Goal: Task Accomplishment & Management: Manage account settings

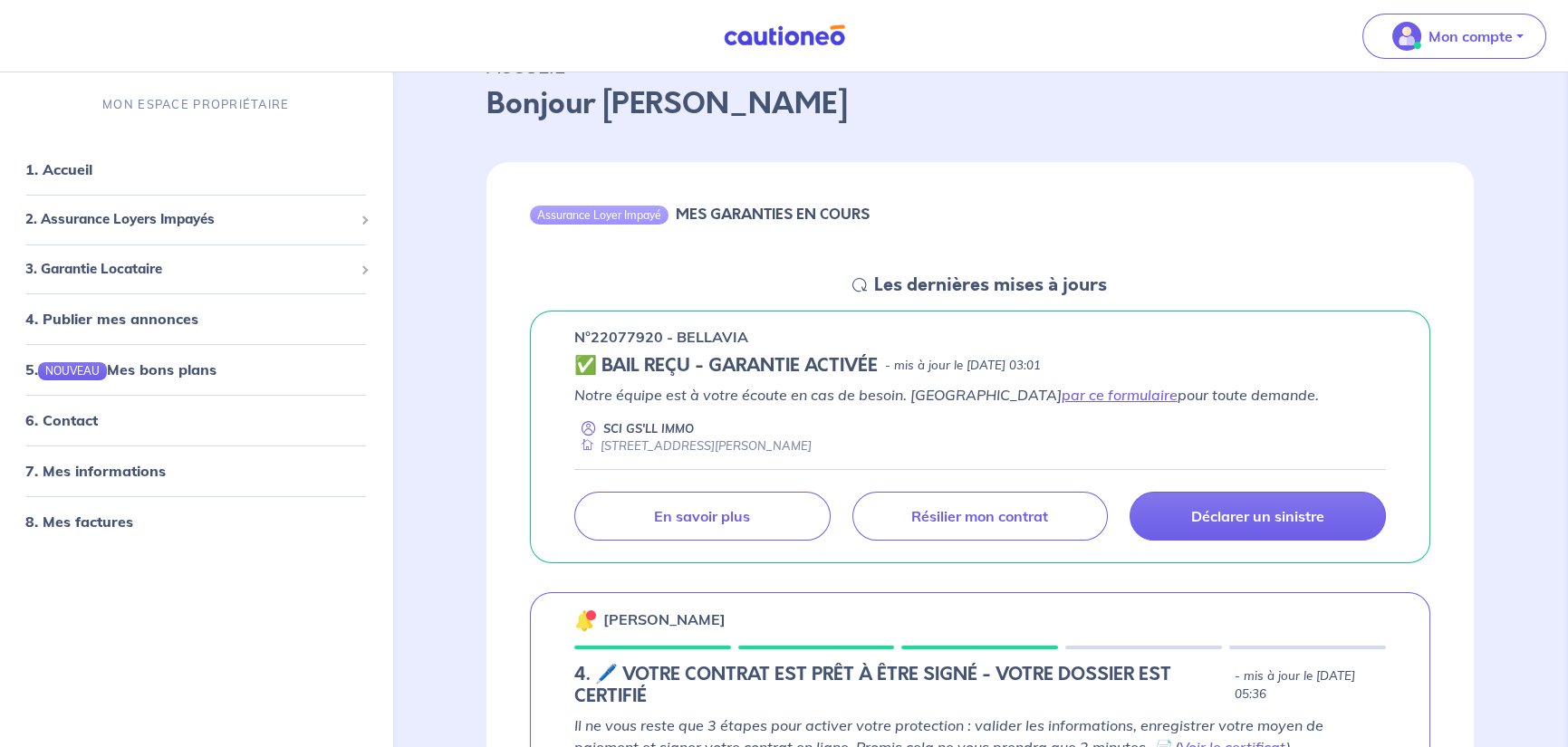
scroll to position [362, 0]
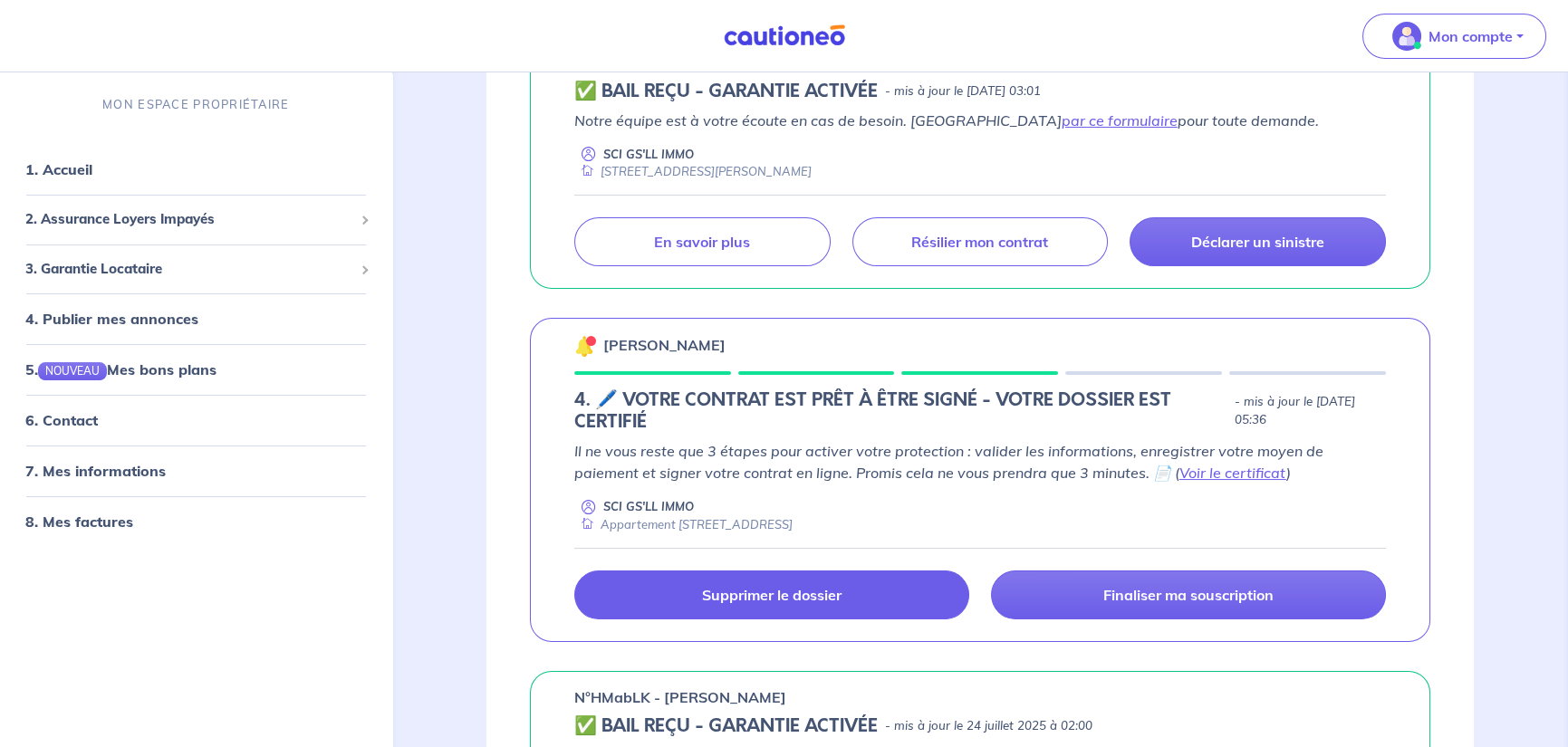
click at [725, 609] on link "Supprimer le dossier" at bounding box center [771, 595] width 395 height 49
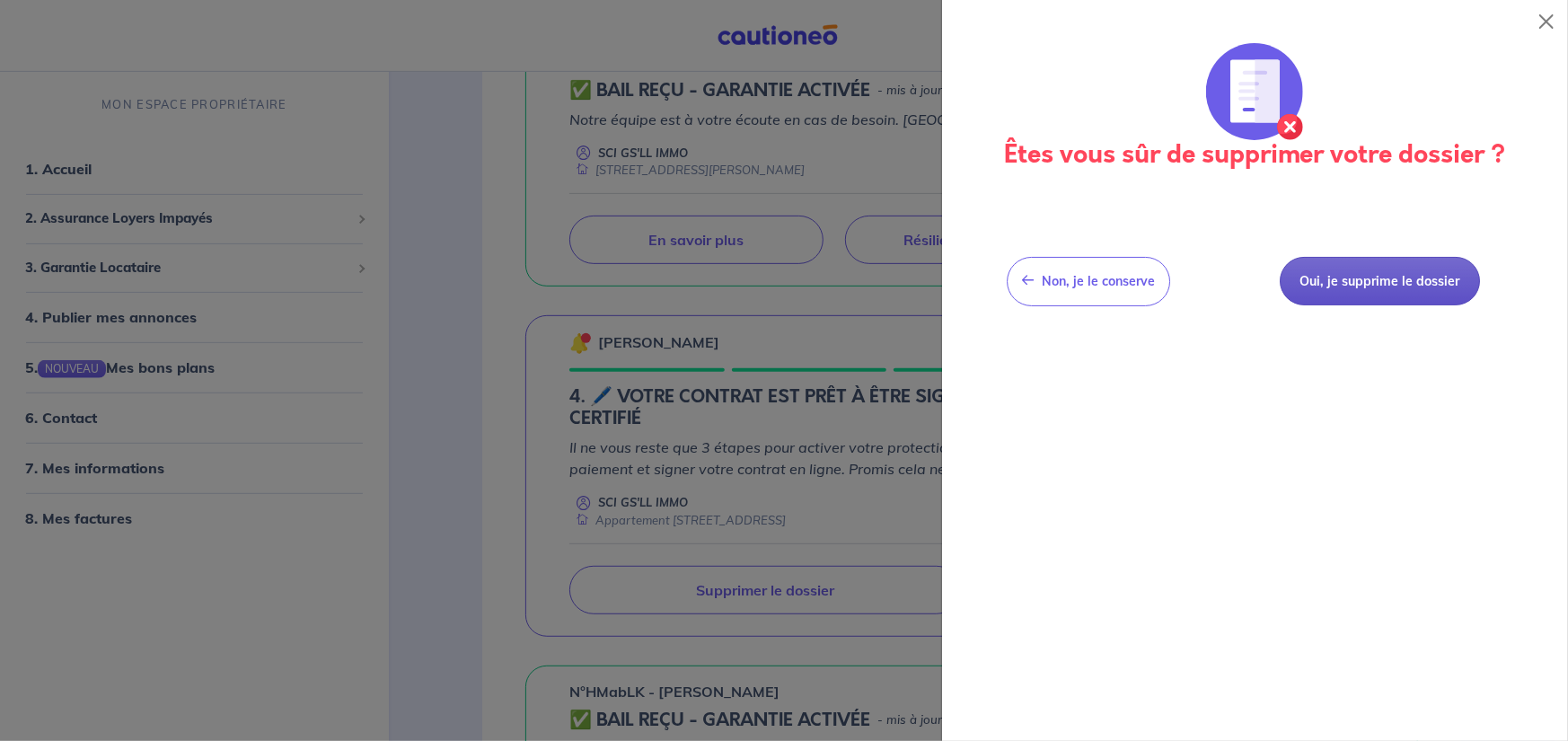
click at [1398, 282] on button "Oui, je supprime le dossier" at bounding box center [1380, 281] width 199 height 49
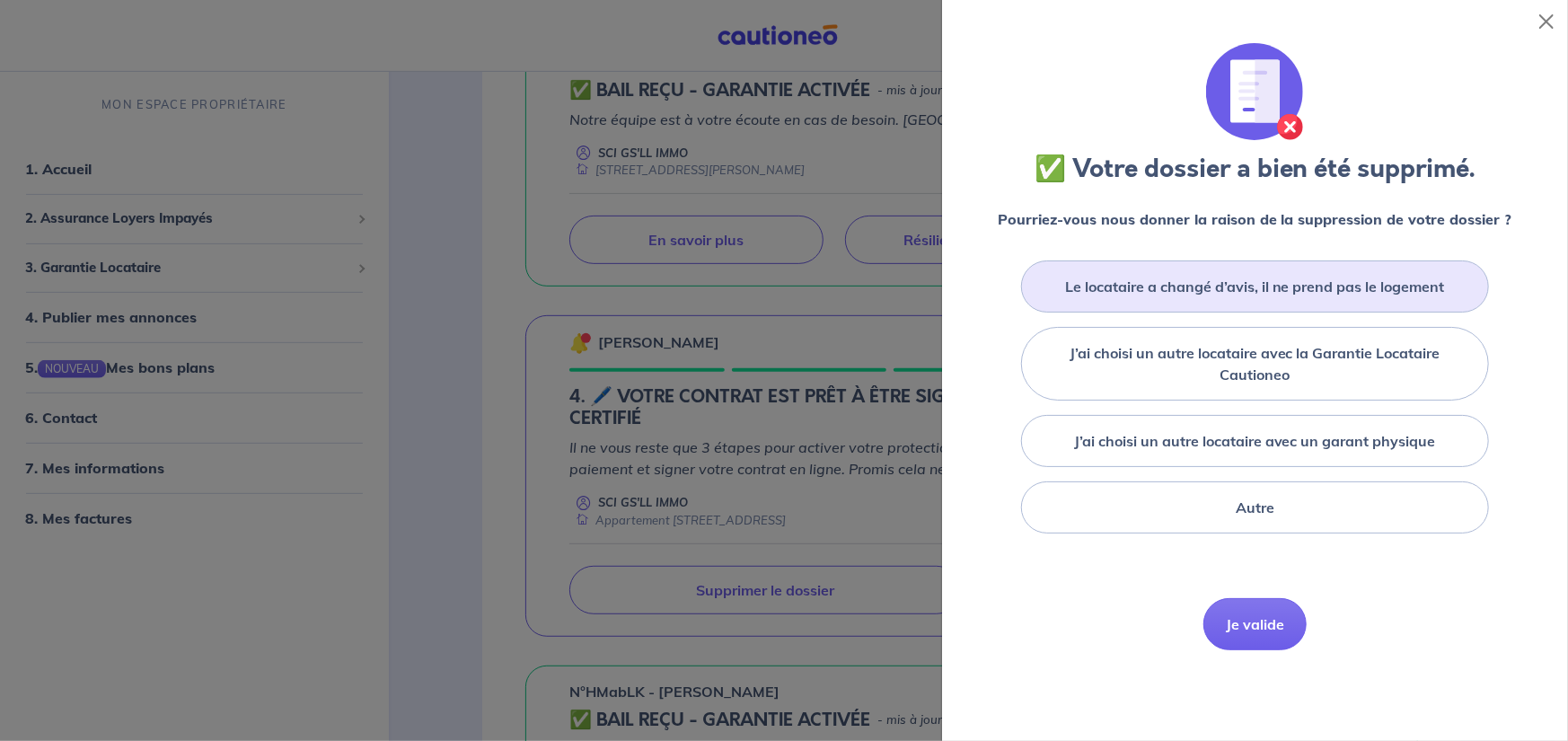
click at [1264, 280] on label "Le locataire a changé d’avis, il ne prend pas le logement" at bounding box center [1254, 285] width 380 height 21
click at [0, 0] on input "Le locataire a changé d’avis, il ne prend pas le logement" at bounding box center [0, 0] width 0 height 0
click at [1239, 651] on button "Je valide" at bounding box center [1255, 651] width 103 height 52
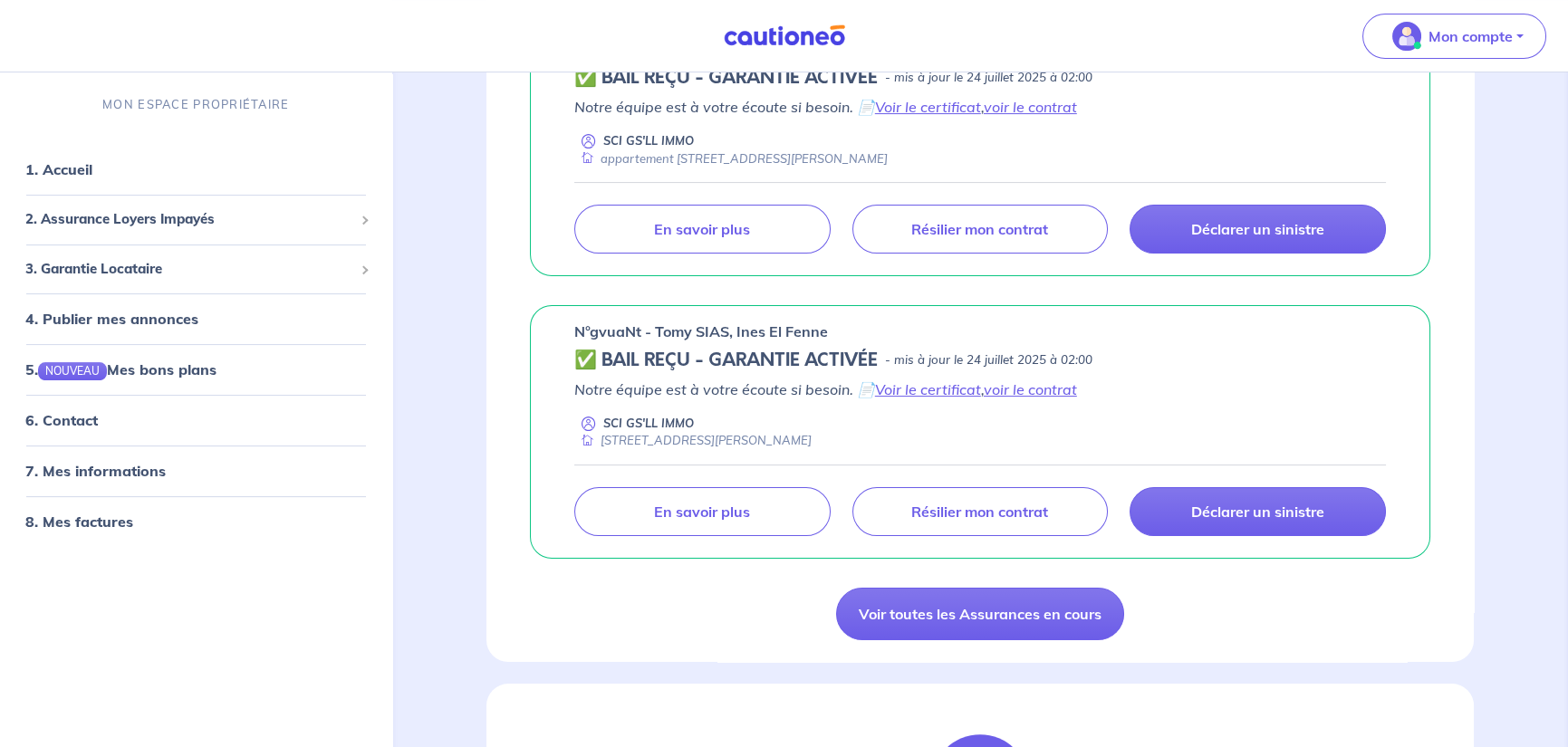
scroll to position [1268, 0]
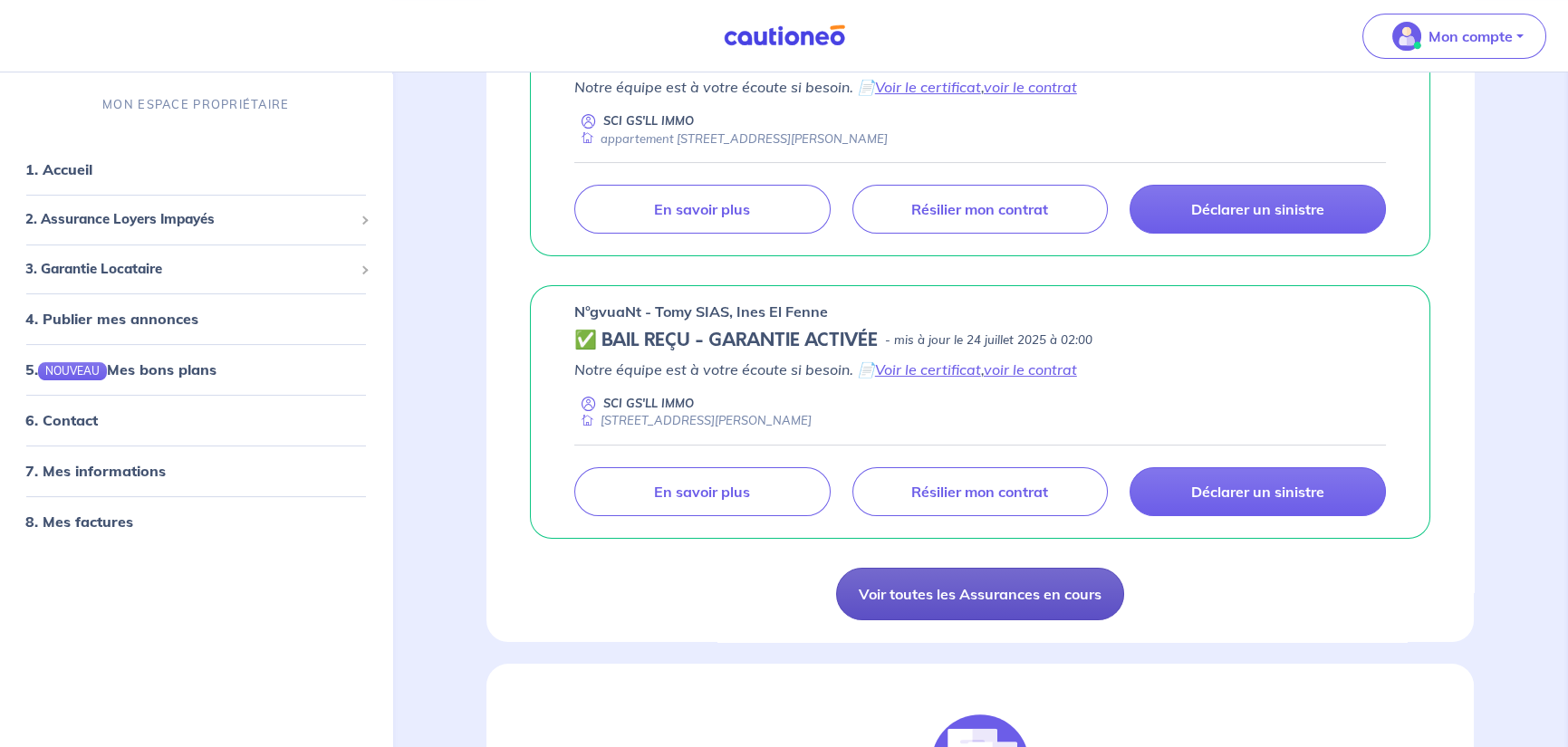
click at [905, 597] on link "Voir toutes les Assurances en cours" at bounding box center [979, 594] width 288 height 52
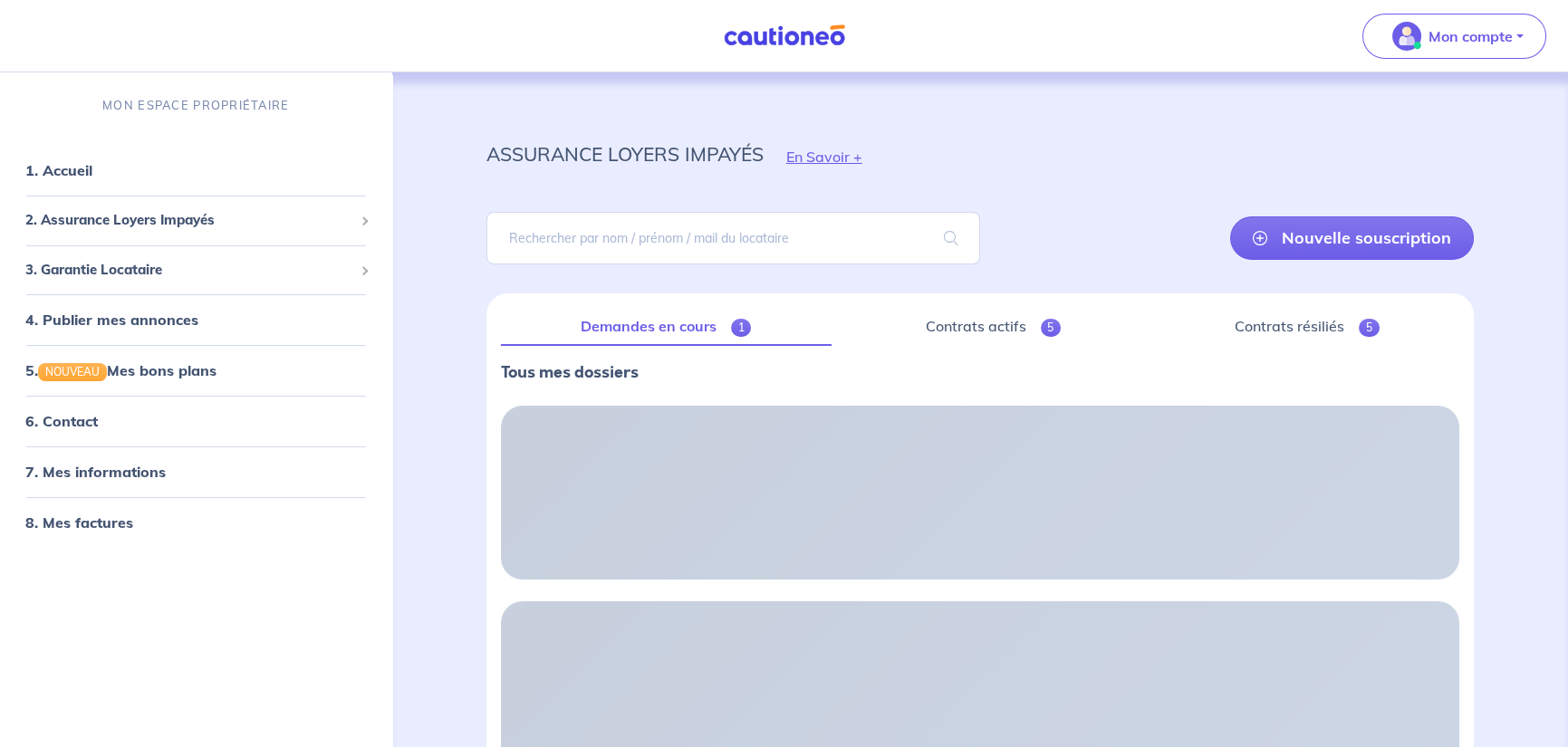
scroll to position [100, 0]
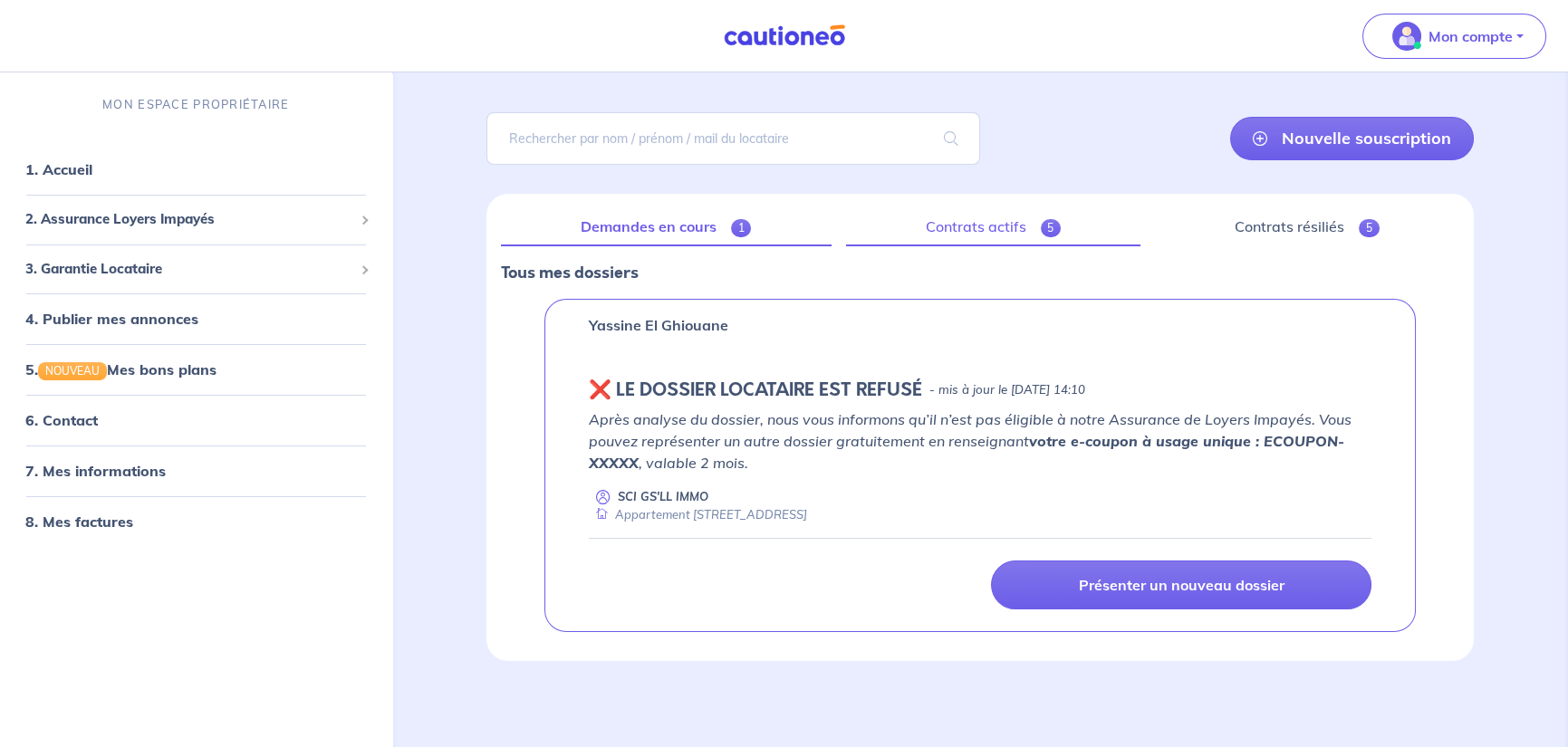
click at [993, 224] on link "Contrats actifs 5" at bounding box center [993, 227] width 295 height 38
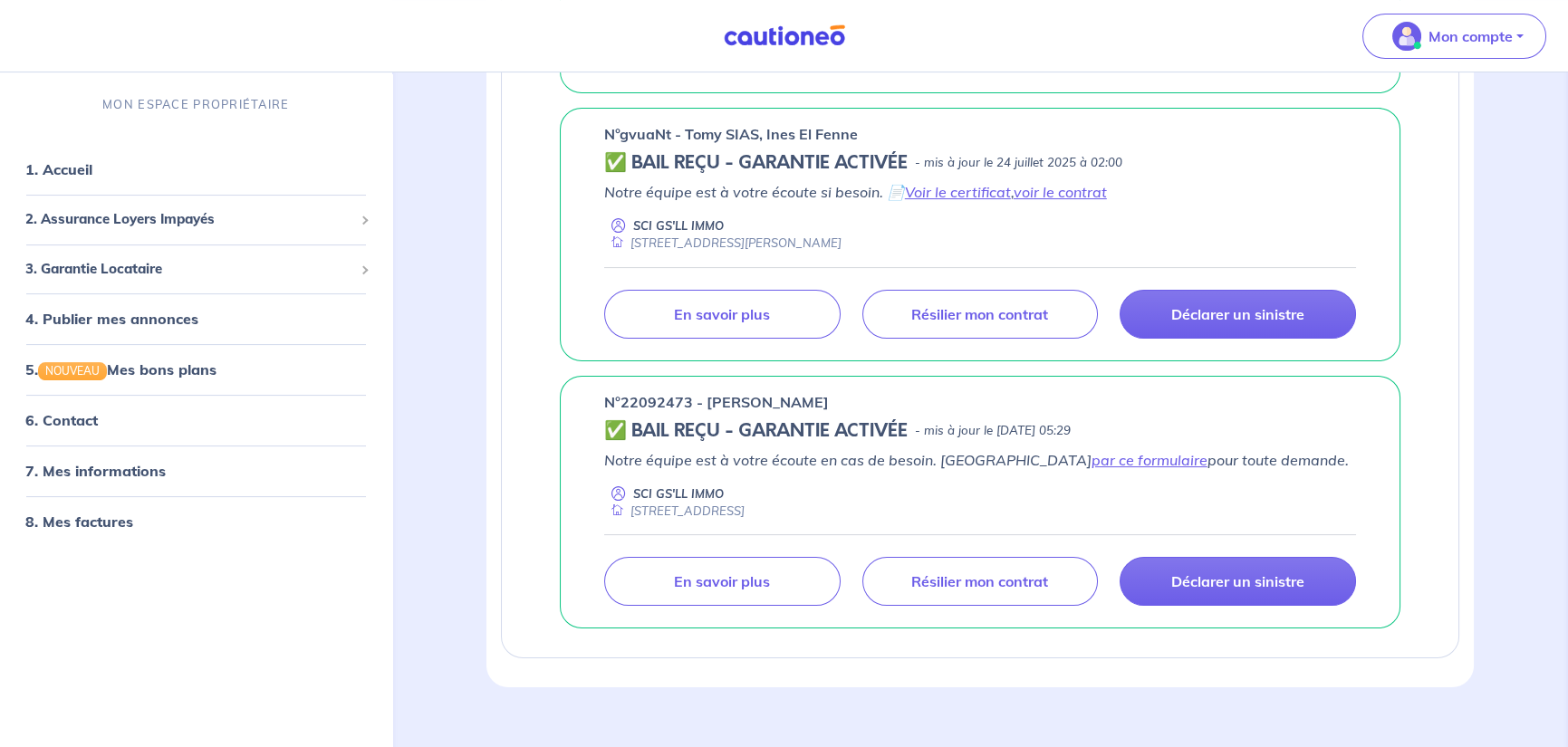
scroll to position [1195, 0]
